Goal: Communication & Community: Answer question/provide support

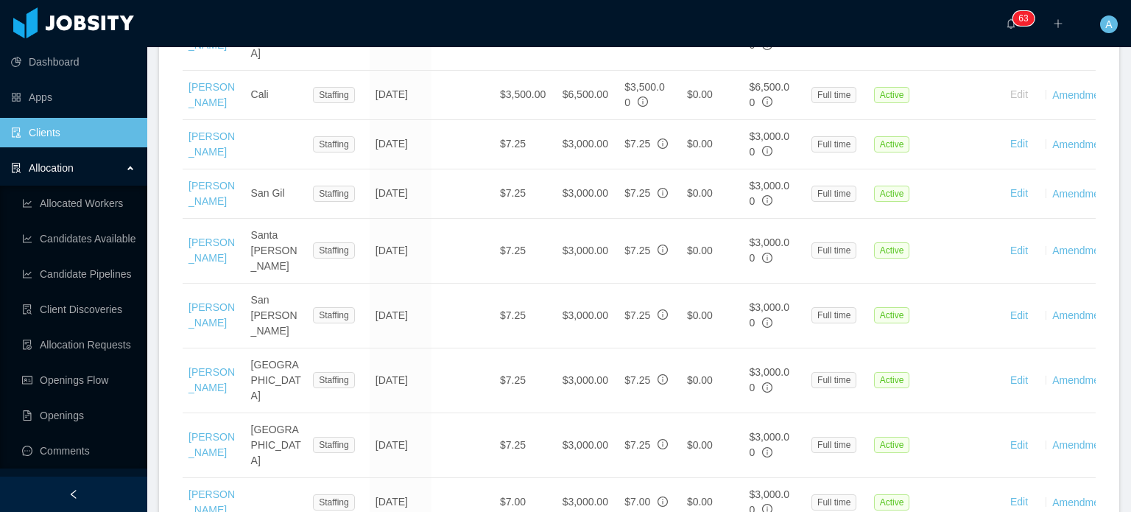
scroll to position [1654, 0]
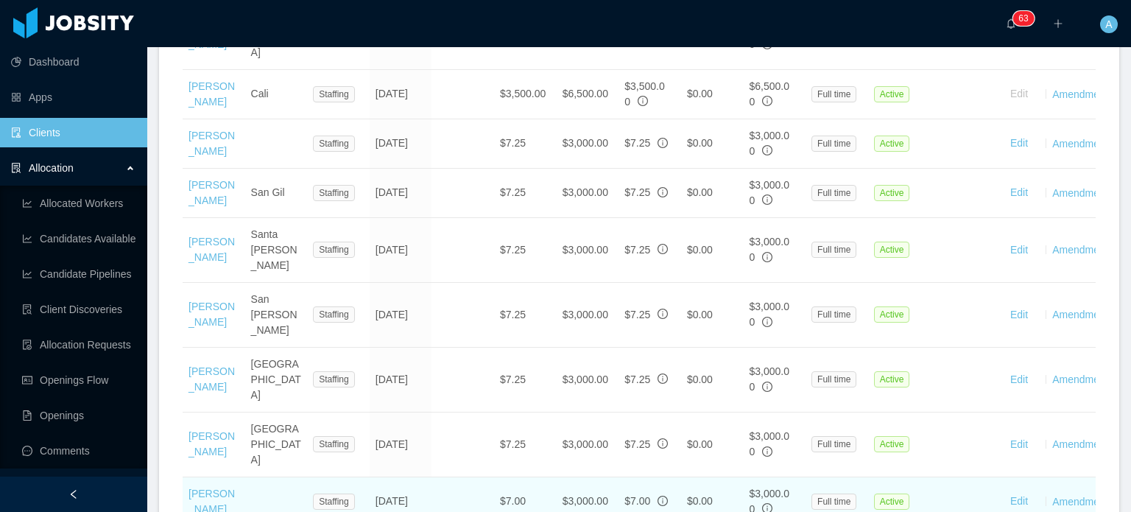
click at [197, 477] on td "[PERSON_NAME]" at bounding box center [214, 501] width 63 height 49
click at [197, 487] on link "[PERSON_NAME]" at bounding box center [211, 500] width 46 height 27
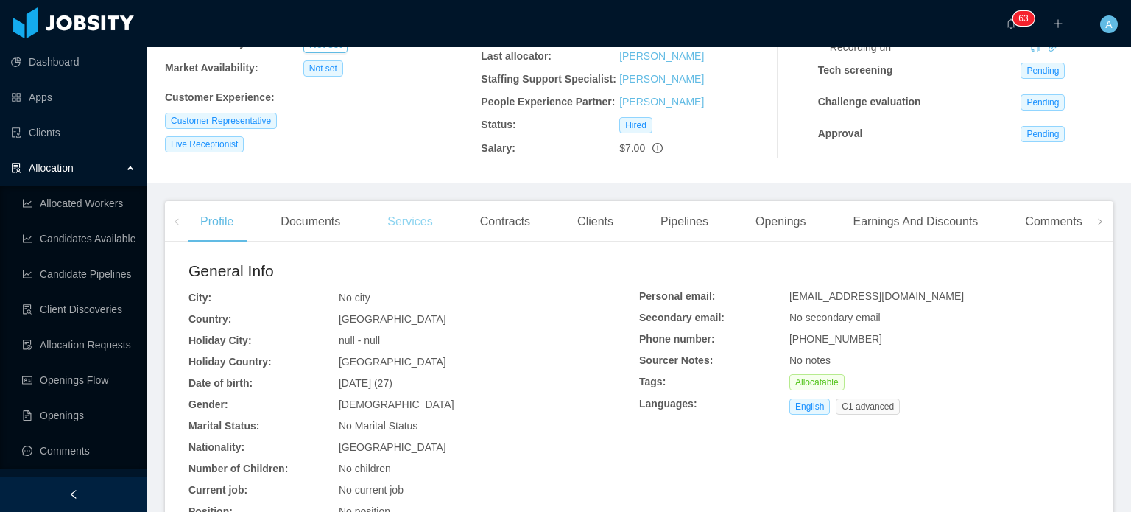
scroll to position [232, 0]
click at [1022, 225] on div "Comments" at bounding box center [1053, 219] width 80 height 41
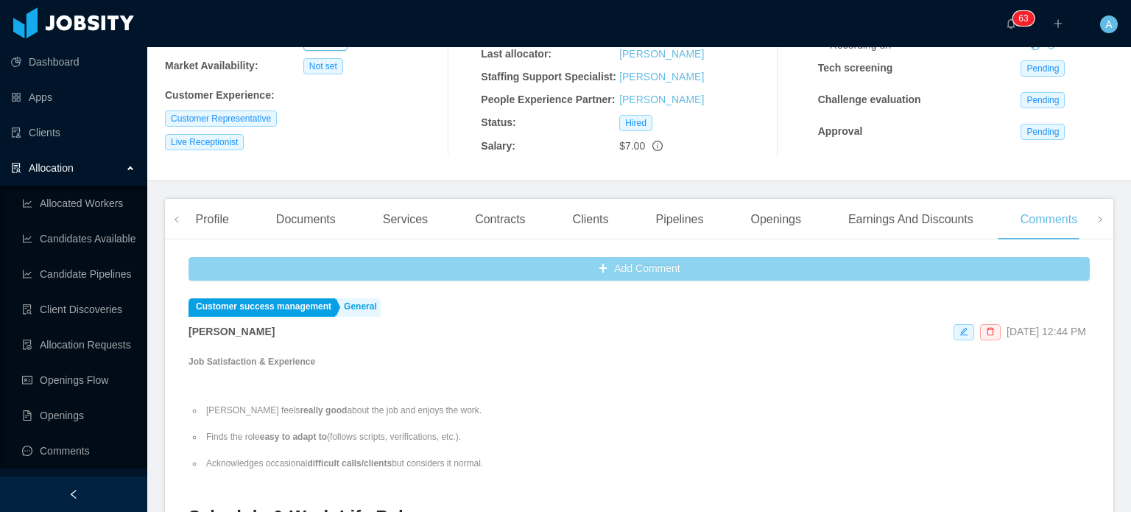
click at [621, 278] on button "Add Comment" at bounding box center [638, 269] width 901 height 24
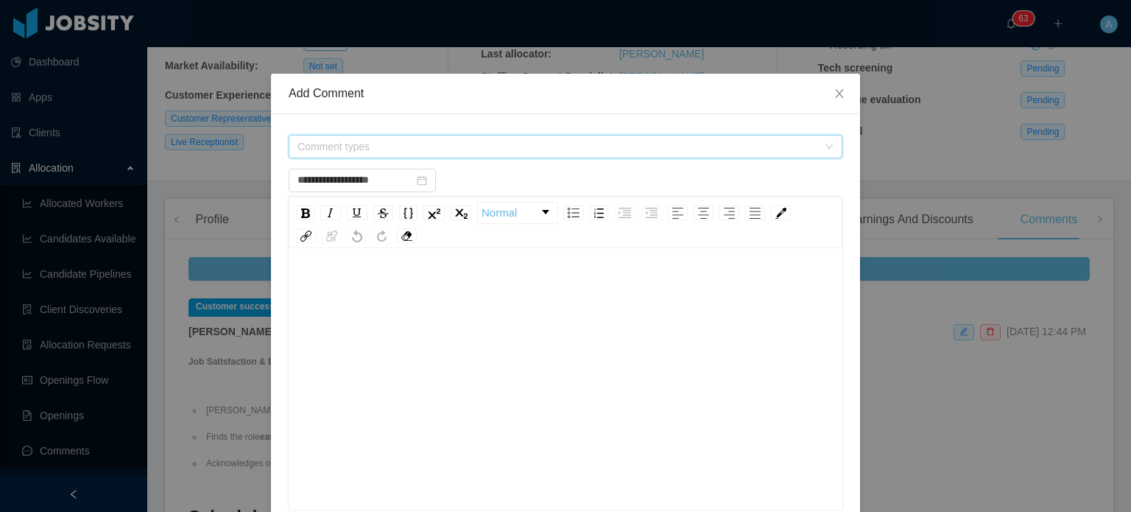
click at [445, 145] on span "Comment types" at bounding box center [557, 146] width 520 height 15
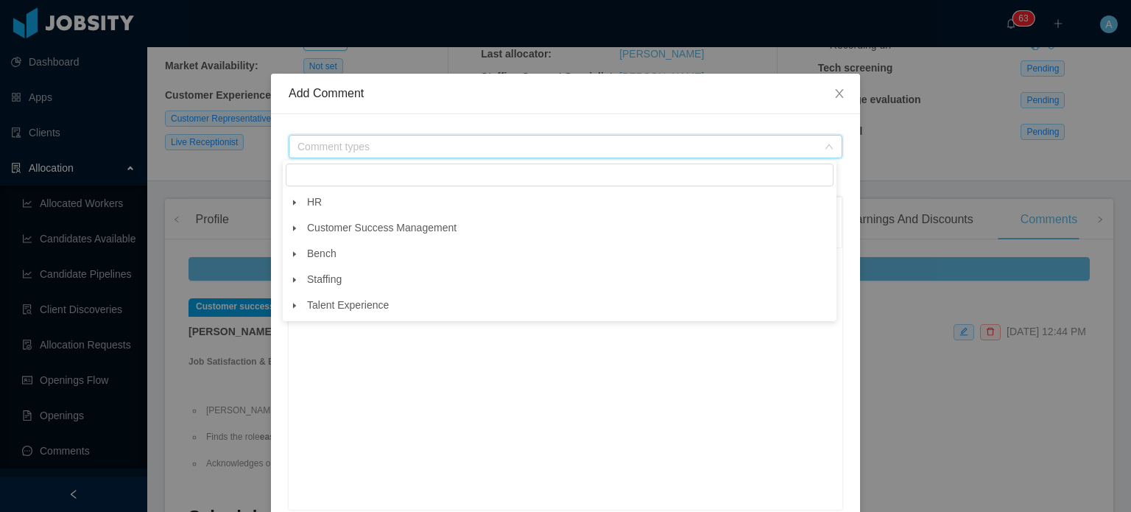
click at [296, 228] on icon "icon: caret-down" at bounding box center [294, 227] width 7 height 7
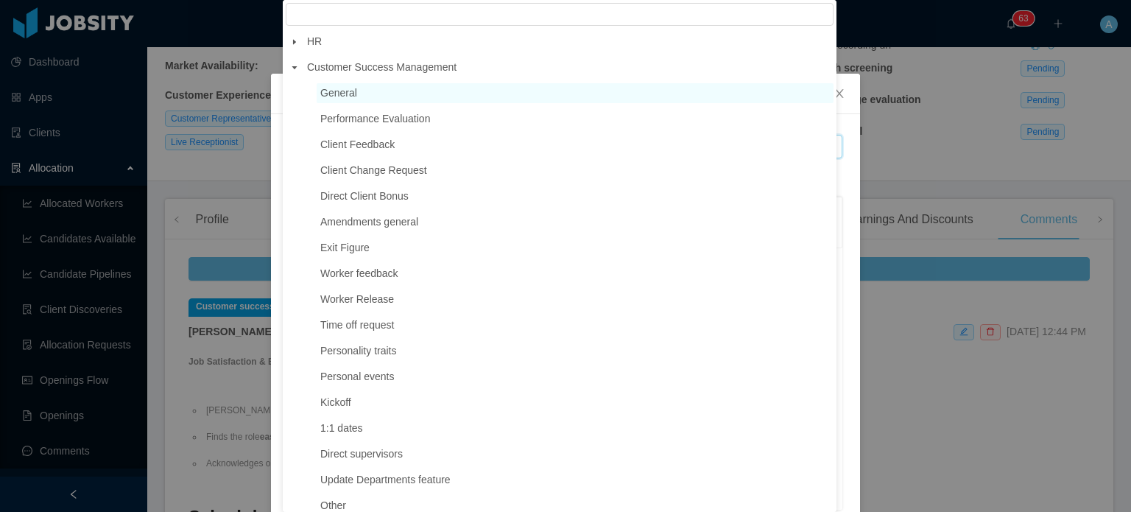
click at [339, 96] on span "General" at bounding box center [338, 93] width 37 height 12
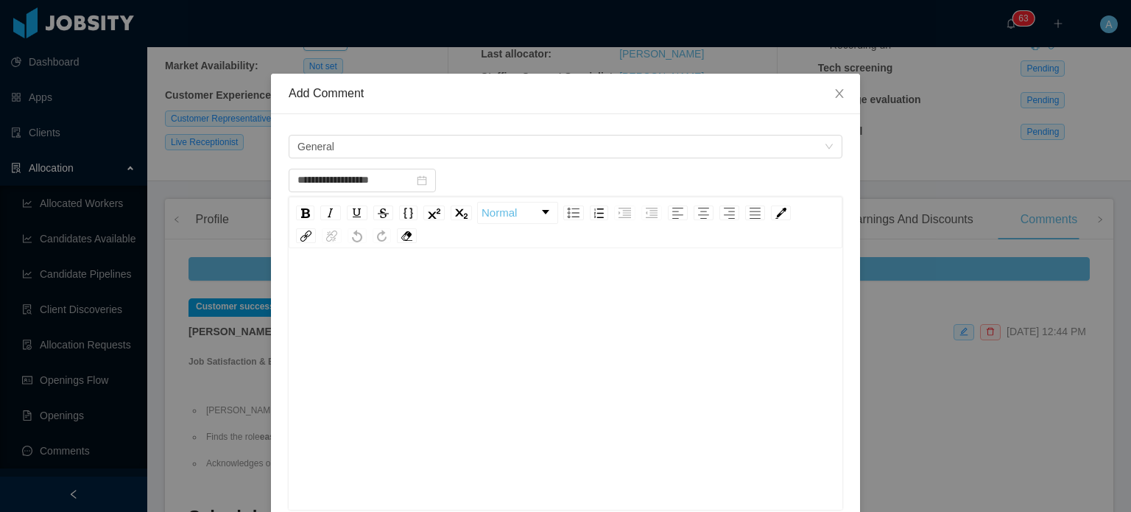
click at [324, 269] on div "rdw-wrapper" at bounding box center [566, 381] width 554 height 258
drag, startPoint x: 324, startPoint y: 269, endPoint x: 374, endPoint y: 279, distance: 51.1
click at [374, 279] on div "rdw-editor" at bounding box center [565, 287] width 531 height 29
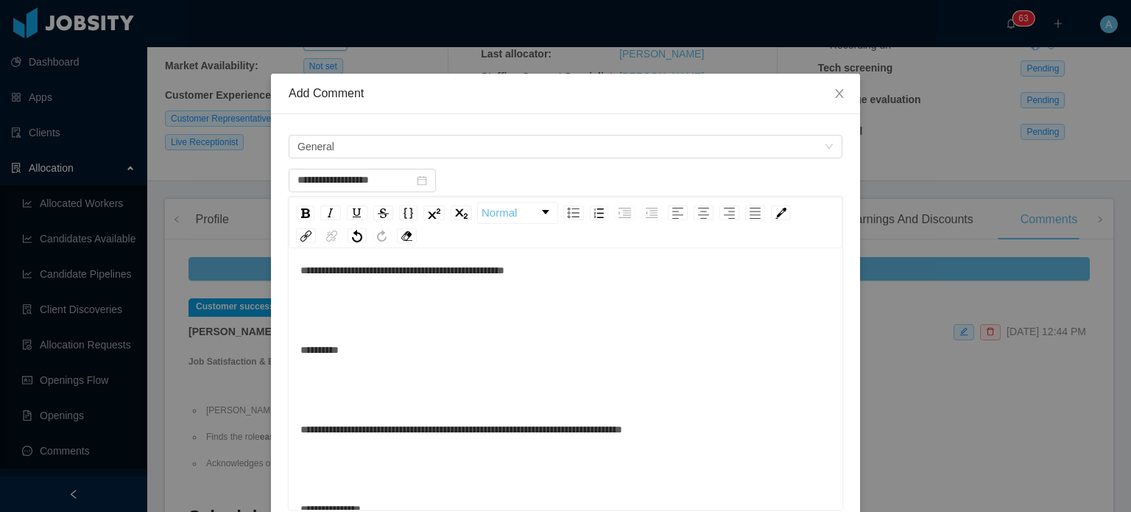
click at [318, 309] on div "rdw-editor" at bounding box center [565, 309] width 531 height 29
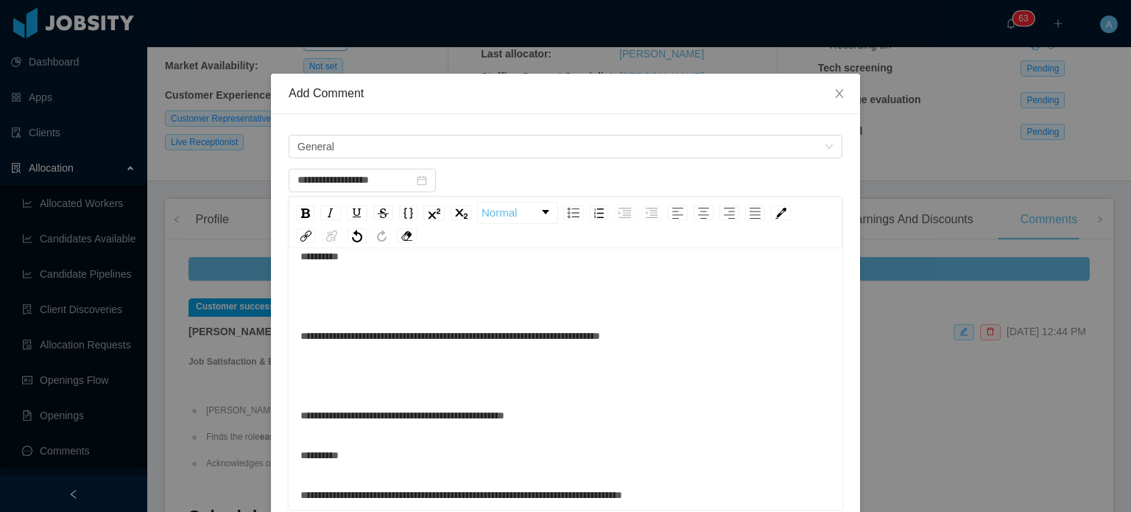
scroll to position [985, 0]
click at [310, 371] on div "rdw-editor" at bounding box center [565, 375] width 531 height 29
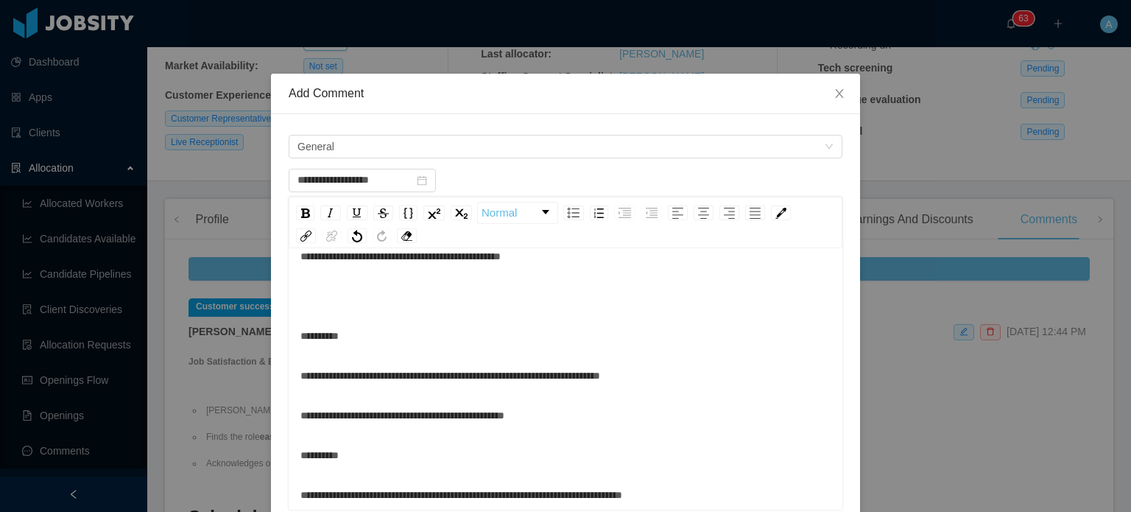
scroll to position [905, 0]
click at [330, 294] on div "rdw-editor" at bounding box center [565, 296] width 531 height 29
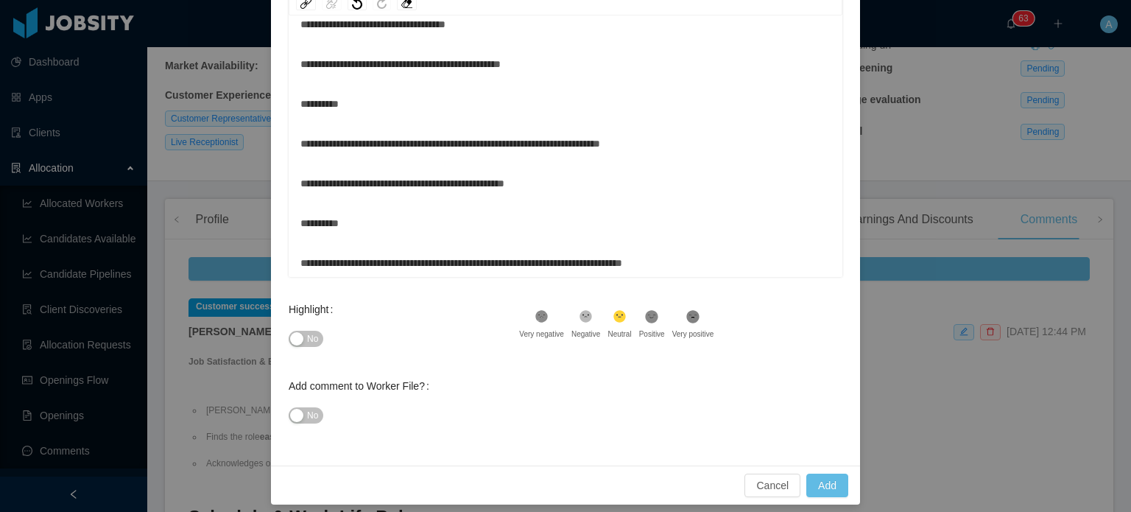
scroll to position [241, 0]
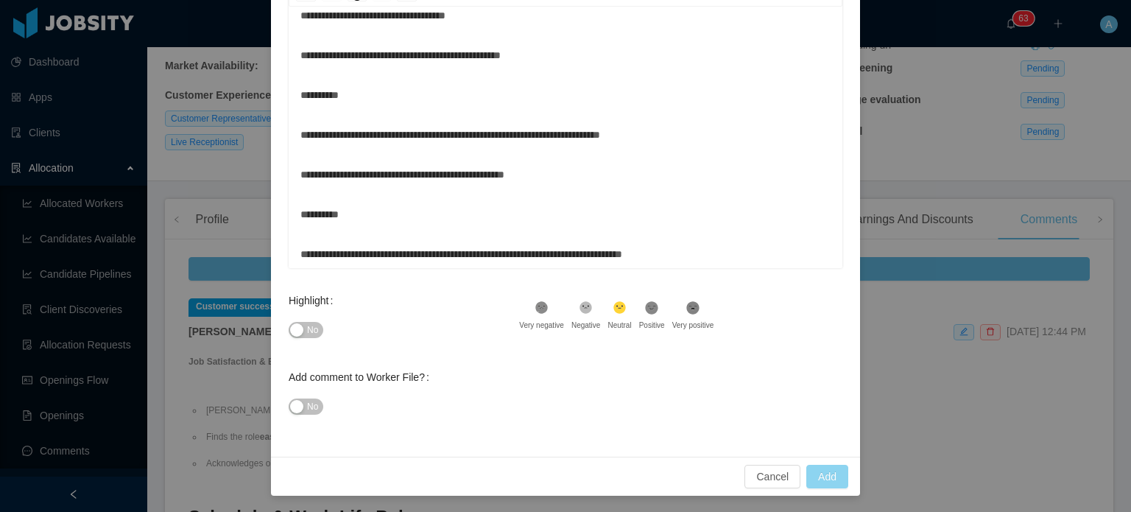
click at [822, 467] on button "Add" at bounding box center [827, 476] width 42 height 24
type input "**********"
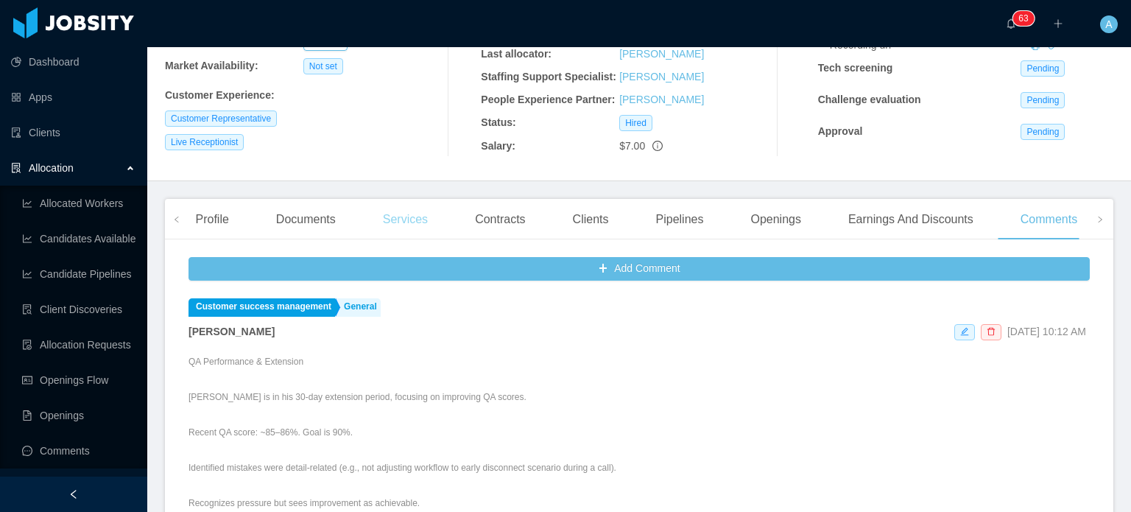
scroll to position [0, 0]
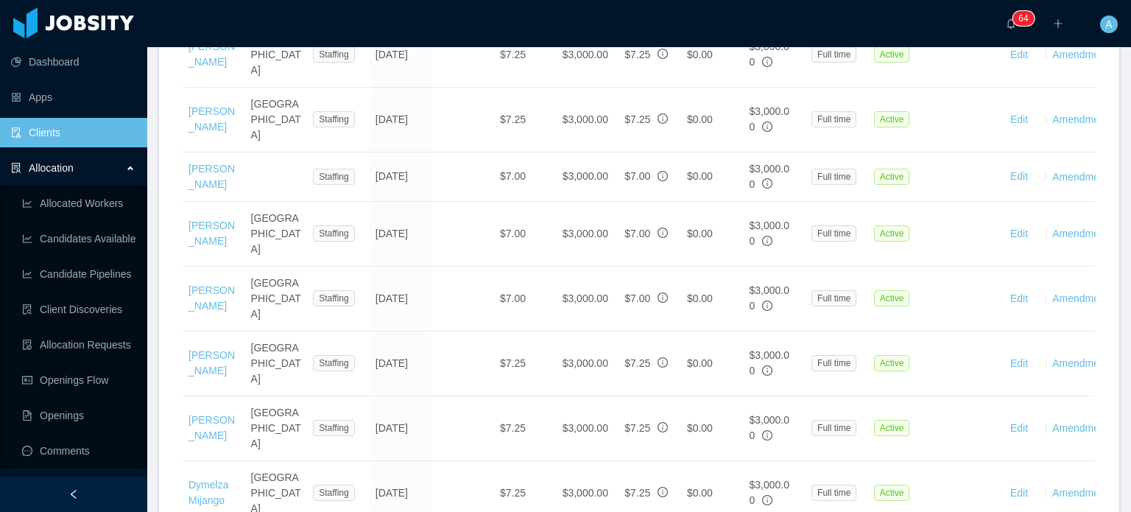
scroll to position [1992, 0]
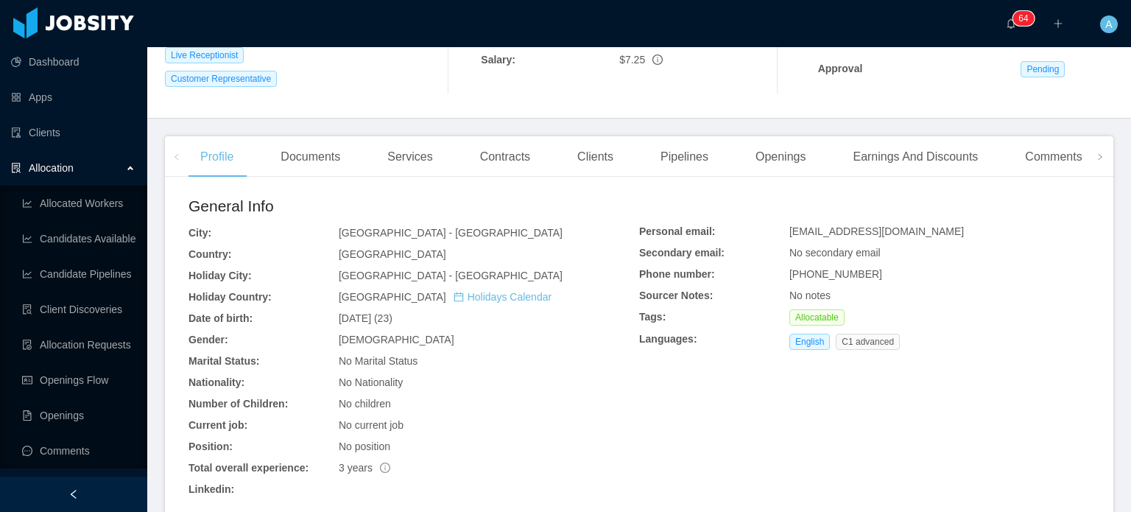
scroll to position [289, 0]
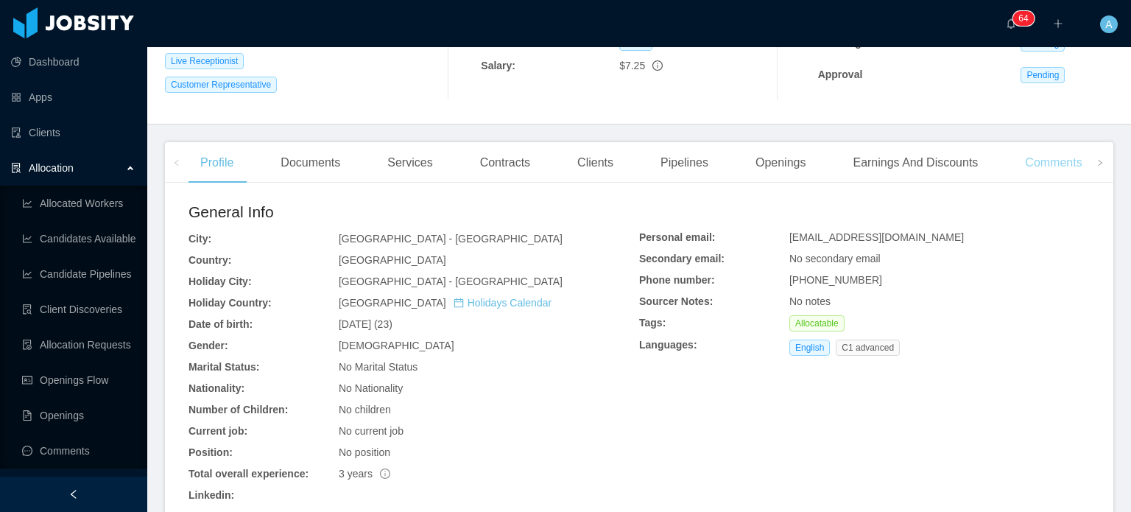
click at [1066, 164] on div "Comments" at bounding box center [1053, 162] width 80 height 41
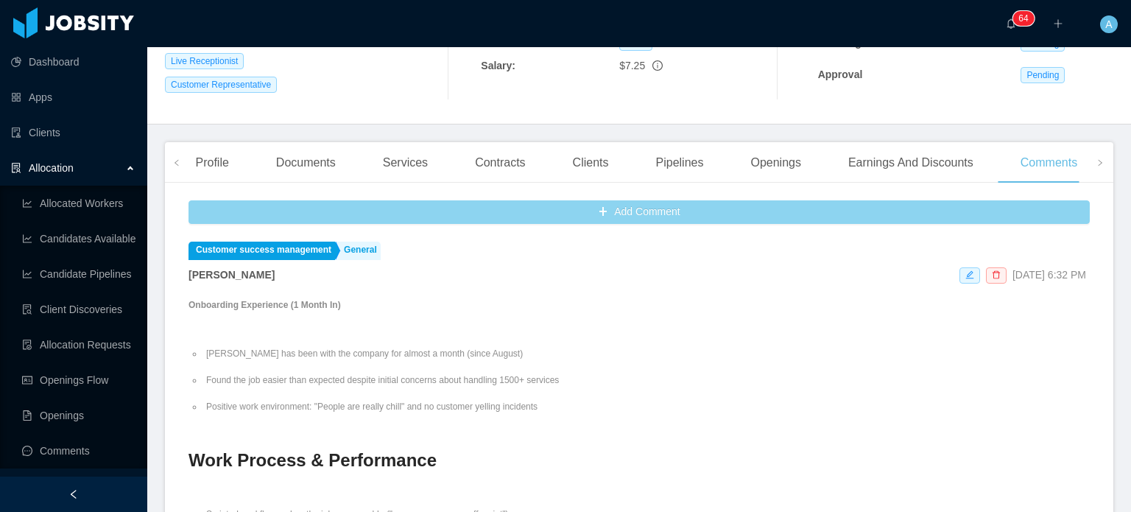
click at [593, 210] on button "Add Comment" at bounding box center [638, 212] width 901 height 24
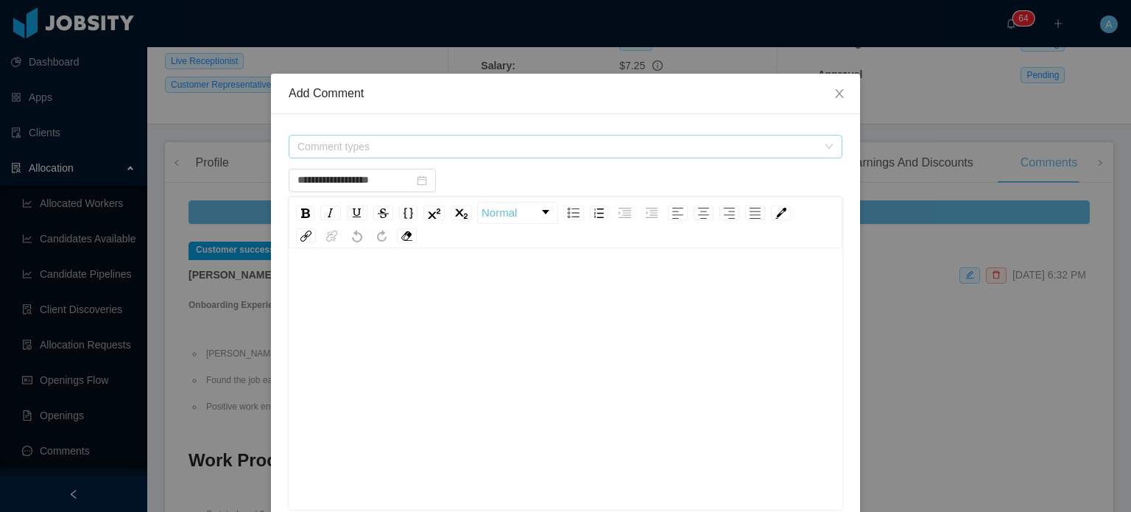
click at [657, 146] on span "Comment types" at bounding box center [557, 146] width 520 height 15
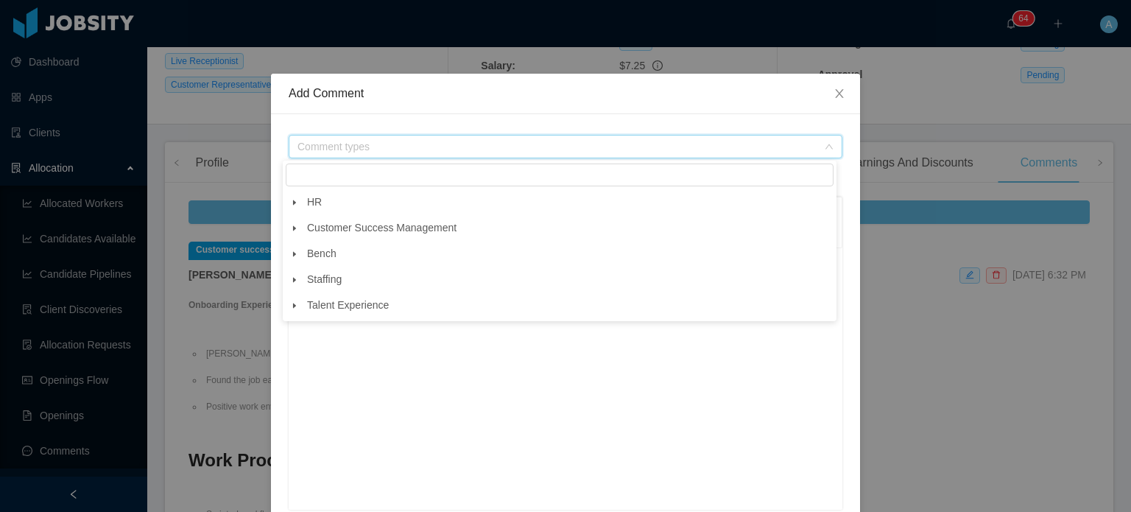
click at [294, 226] on icon "icon: caret-down" at bounding box center [294, 227] width 7 height 7
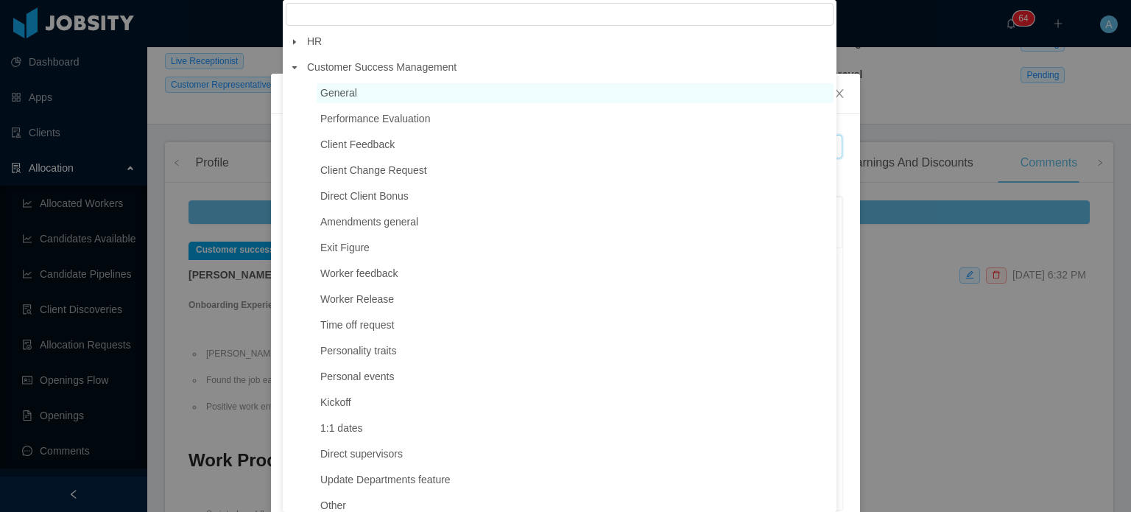
click at [352, 99] on span "General" at bounding box center [338, 93] width 37 height 12
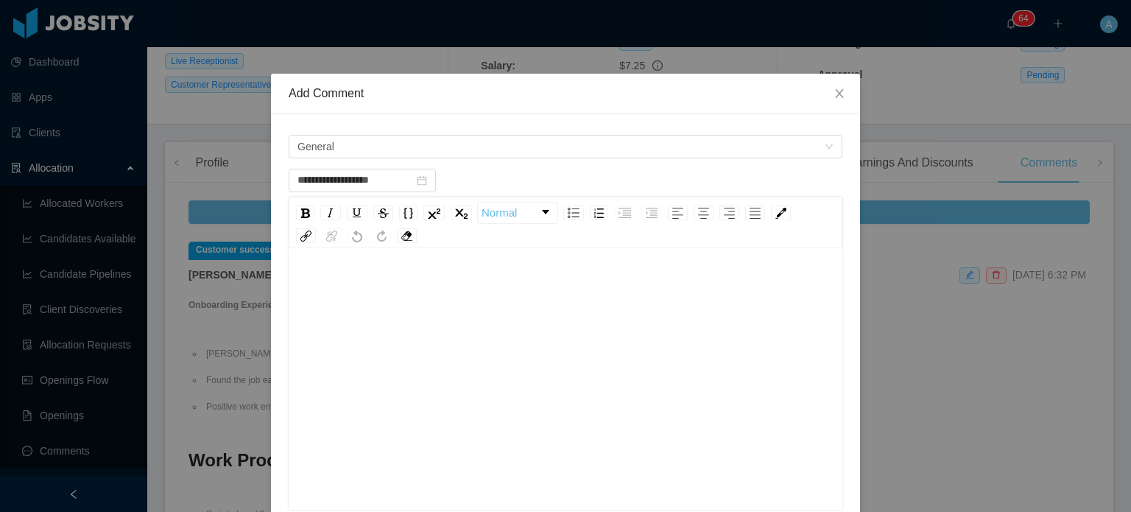
click at [318, 273] on div "rdw-editor" at bounding box center [565, 287] width 531 height 29
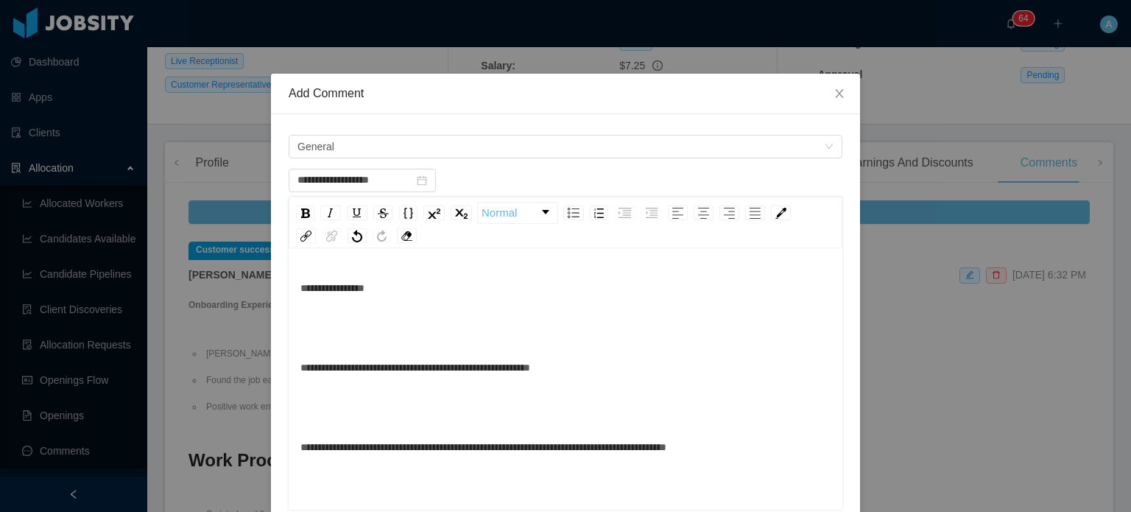
click at [300, 330] on div "rdw-editor" at bounding box center [565, 327] width 531 height 29
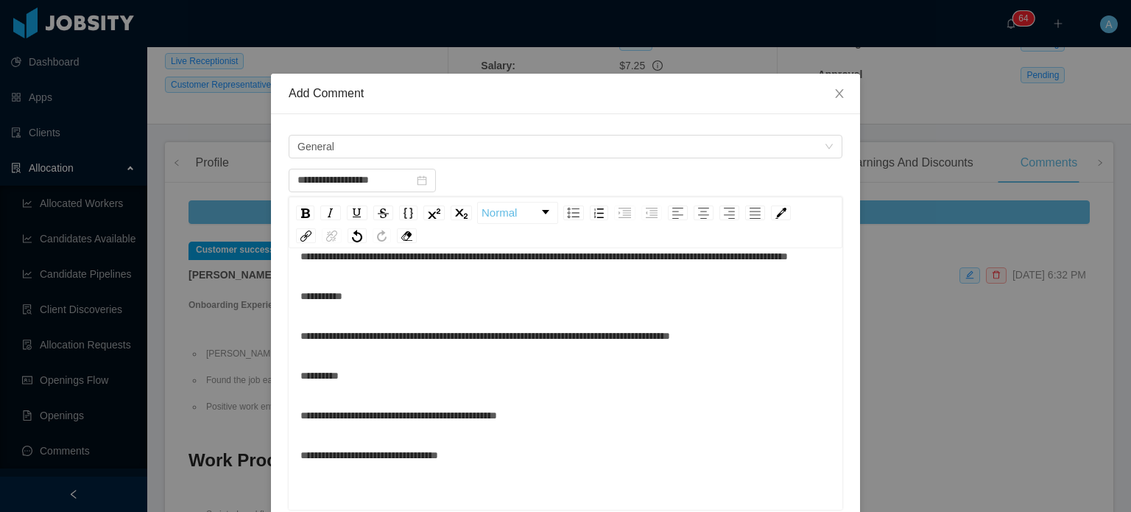
scroll to position [241, 0]
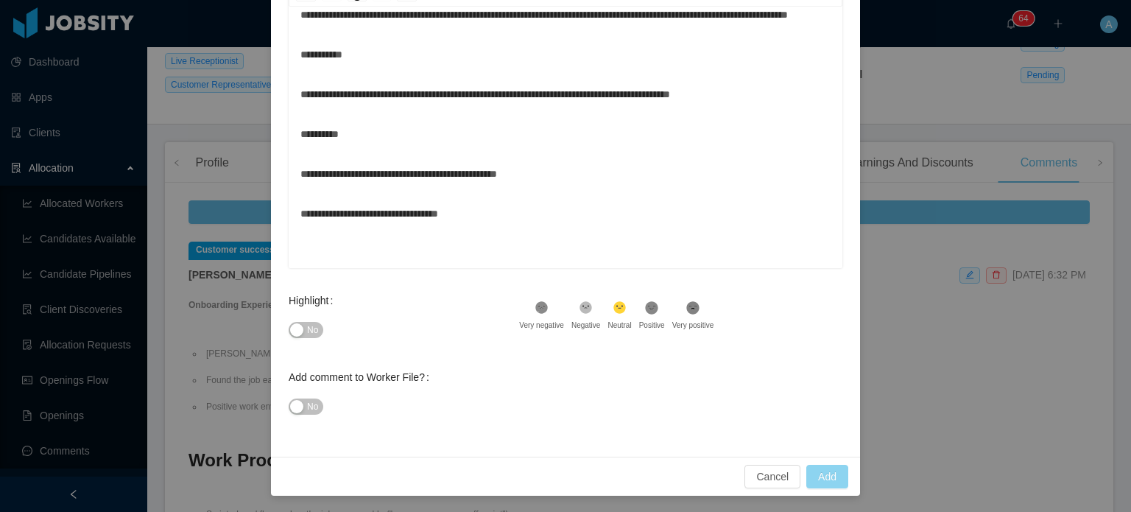
type input "**********"
click at [830, 474] on button "Add" at bounding box center [827, 476] width 42 height 24
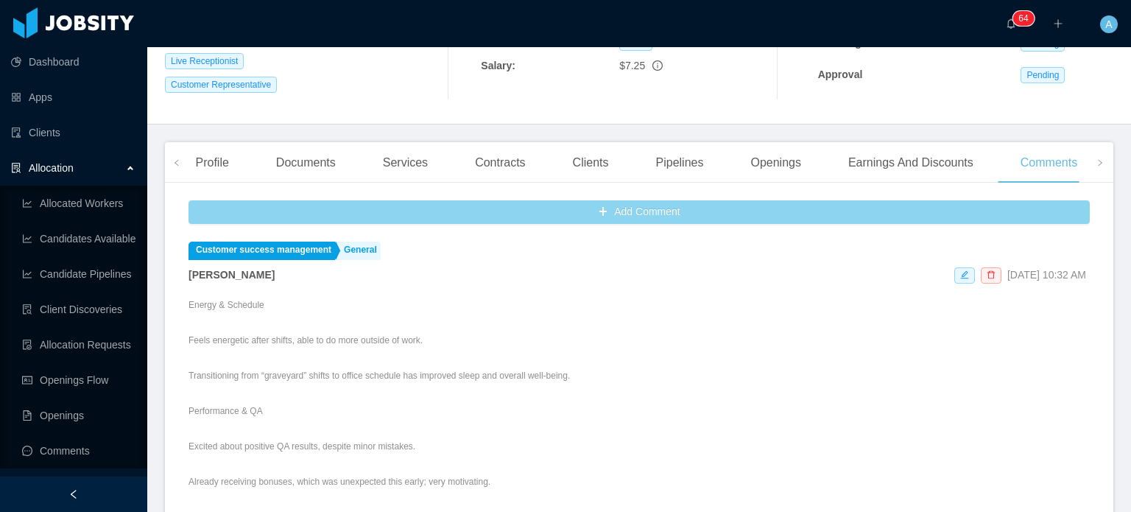
scroll to position [0, 0]
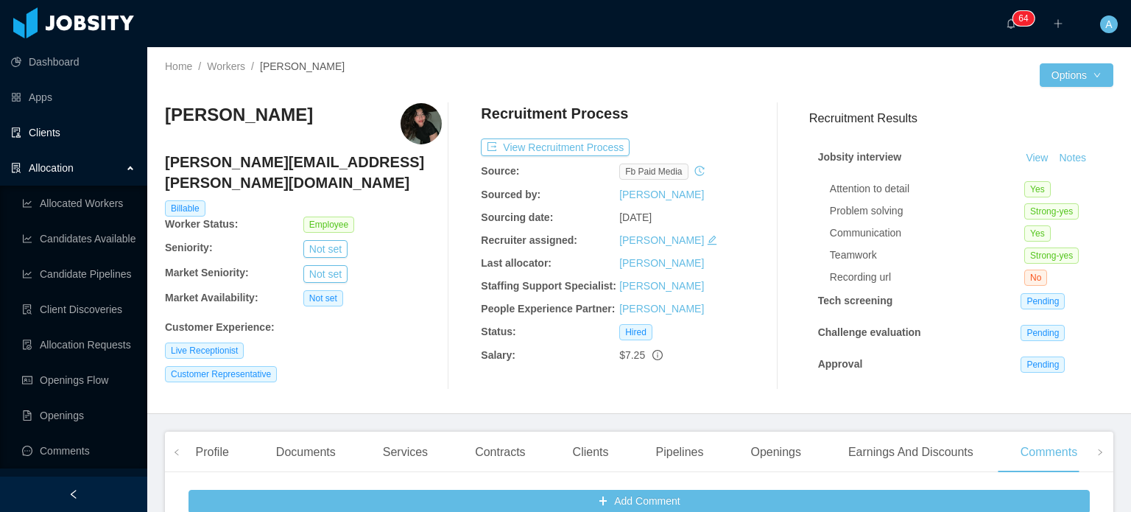
click at [50, 138] on link "Clients" at bounding box center [73, 132] width 124 height 29
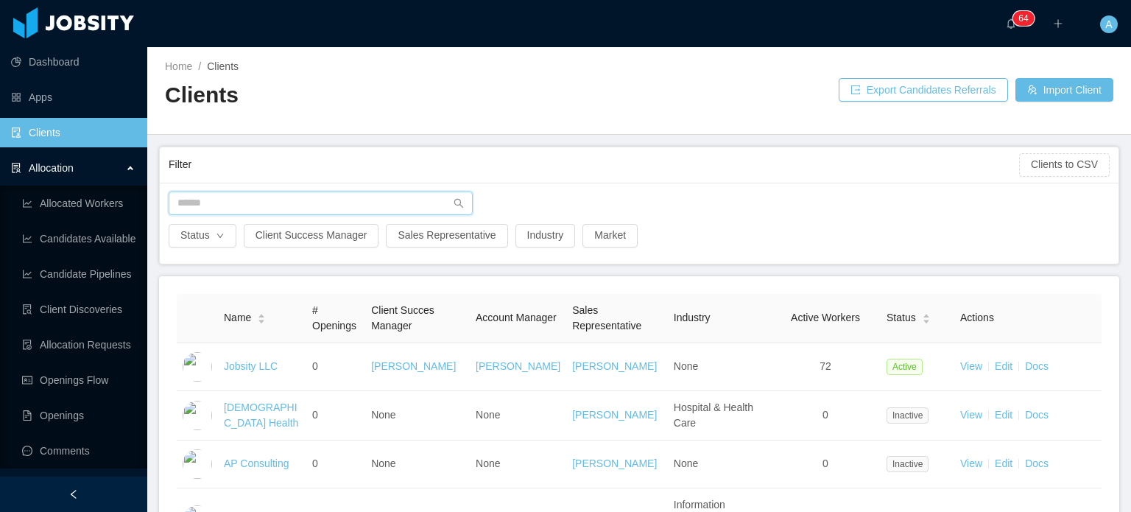
click at [267, 197] on input "text" at bounding box center [321, 203] width 304 height 24
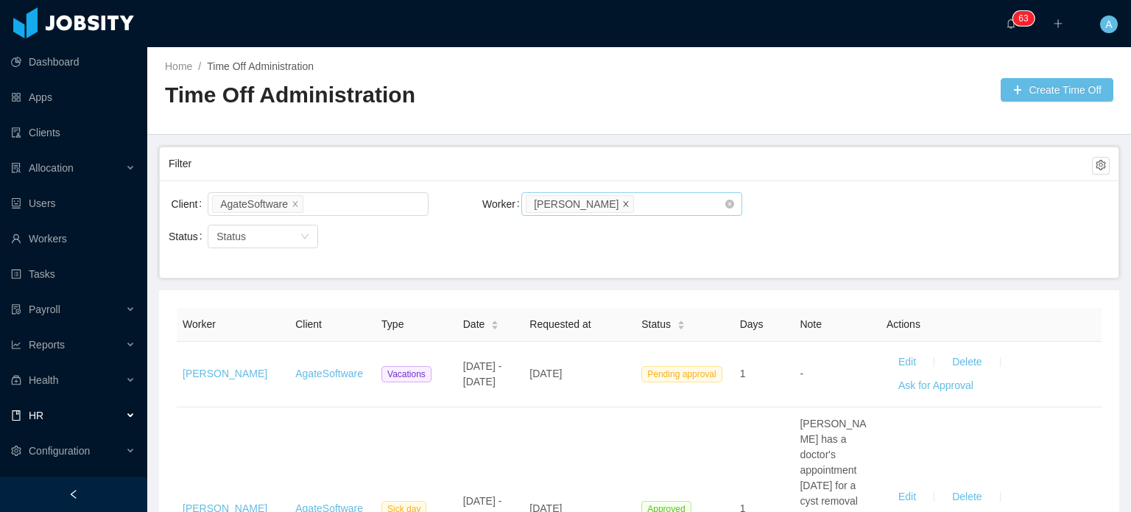
click at [622, 202] on icon "icon: close" at bounding box center [625, 202] width 7 height 7
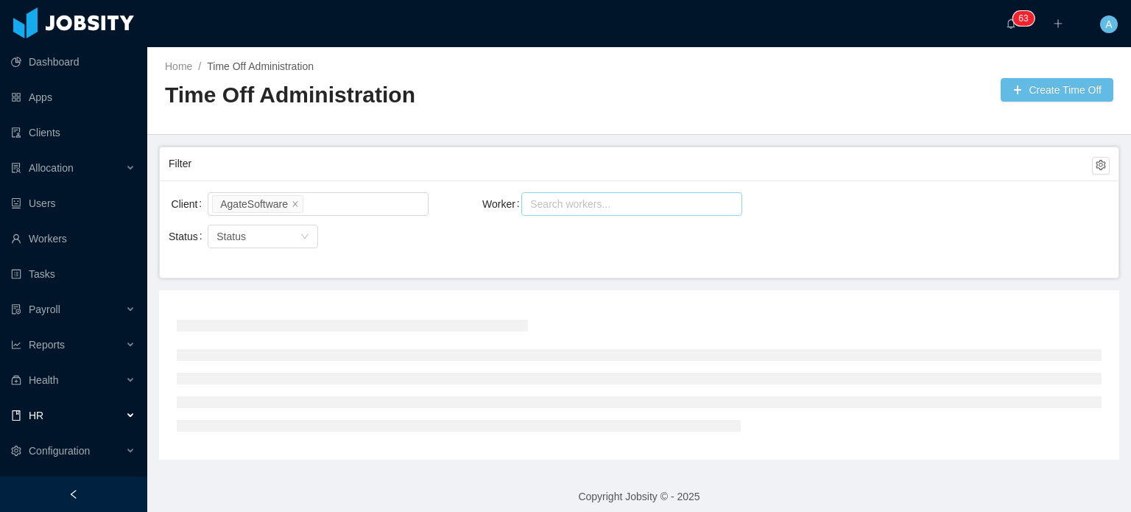
click at [586, 202] on div "Search workers..." at bounding box center [625, 204] width 190 height 15
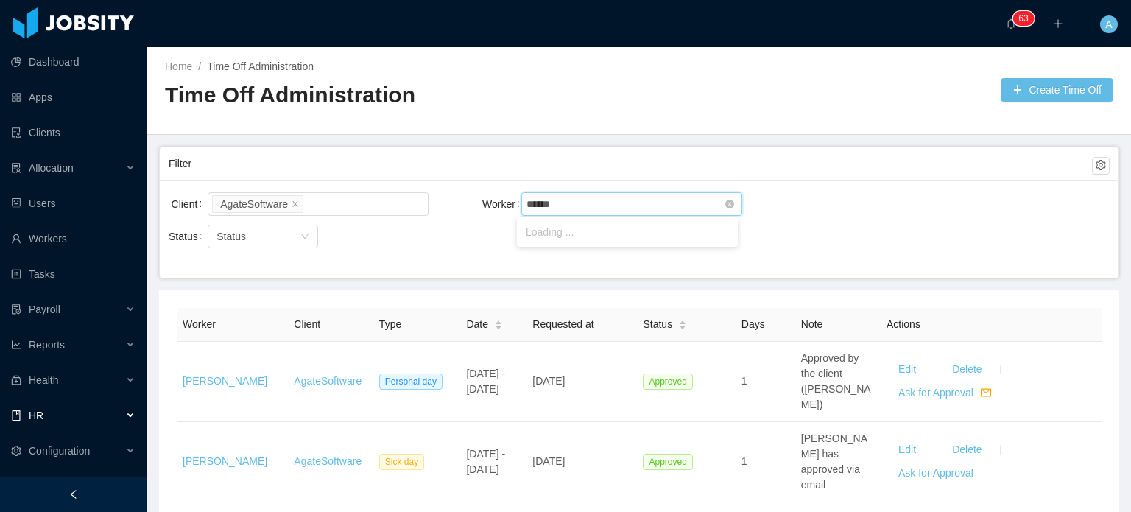
type input "*******"
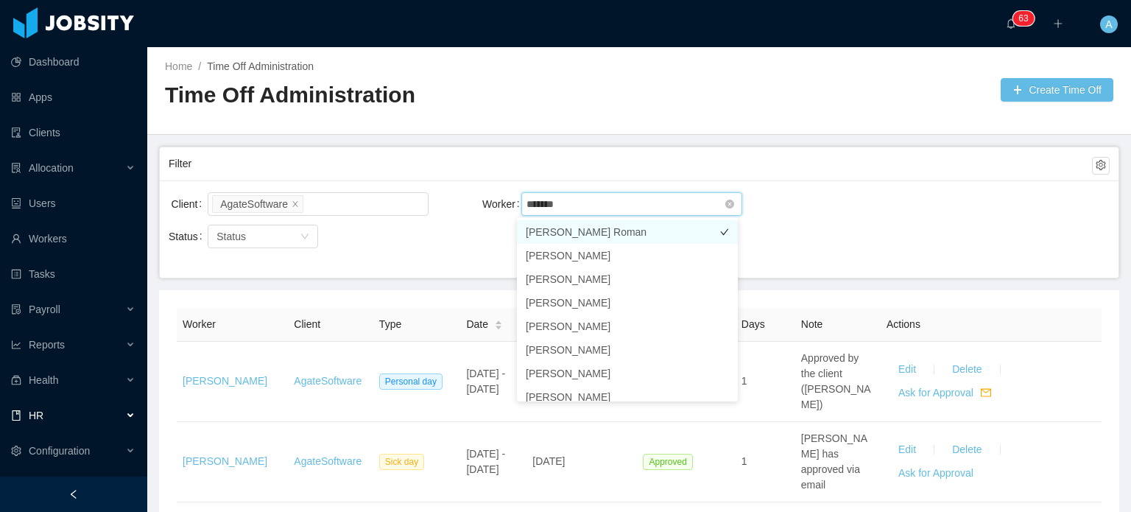
click at [597, 238] on li "Rolando Puerta Roman" at bounding box center [627, 232] width 221 height 24
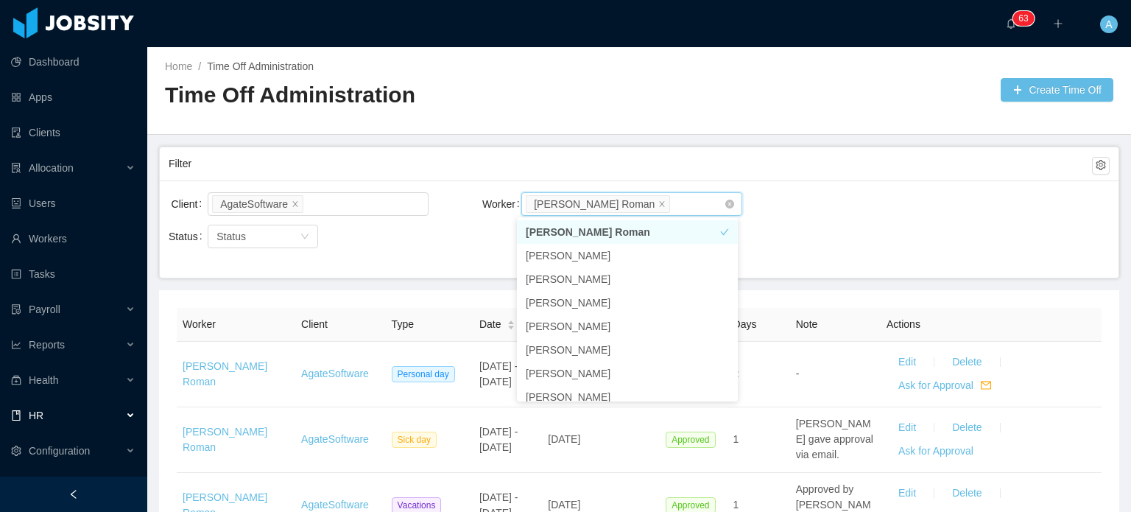
click at [839, 220] on div "Client AgateSoftware Worker Search workers... Rolando Puerta Roman" at bounding box center [639, 212] width 941 height 47
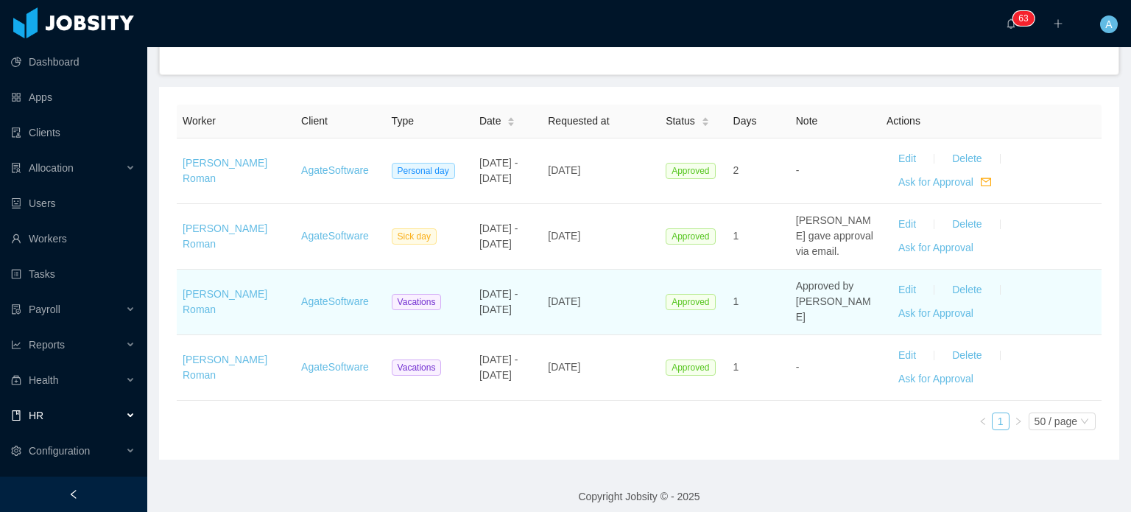
scroll to position [202, 0]
